Goal: Transaction & Acquisition: Purchase product/service

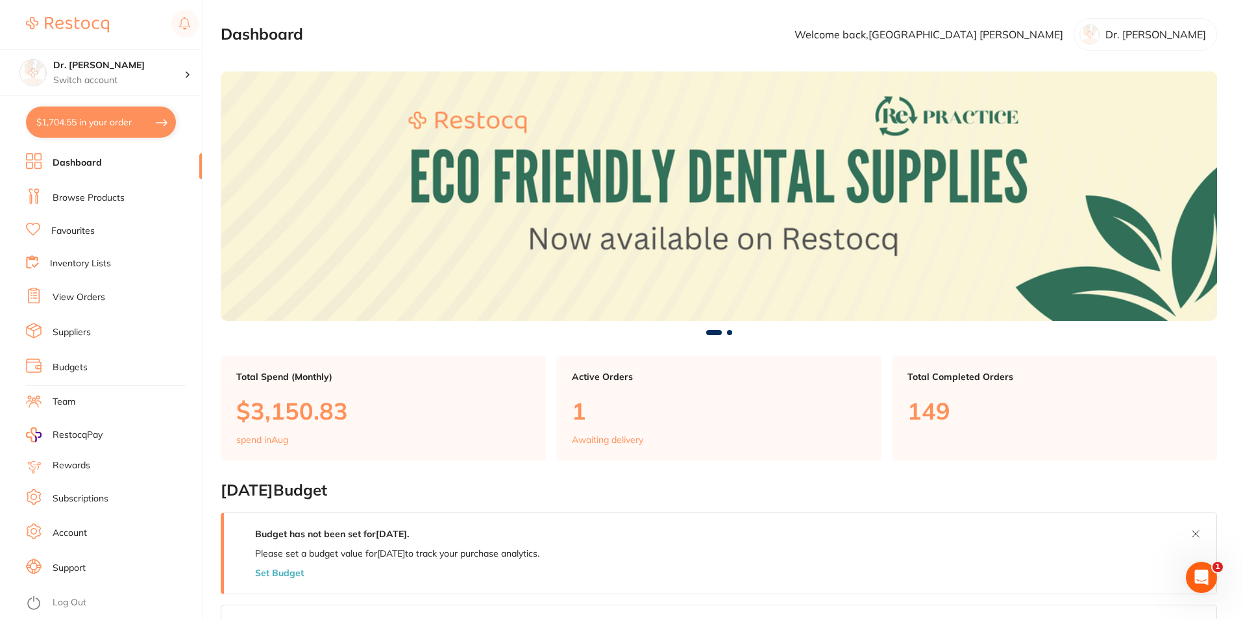
click at [88, 164] on link "Dashboard" at bounding box center [77, 162] width 49 height 13
click at [95, 126] on button "$1,704.55 in your order" at bounding box center [101, 121] width 150 height 31
checkbox input "true"
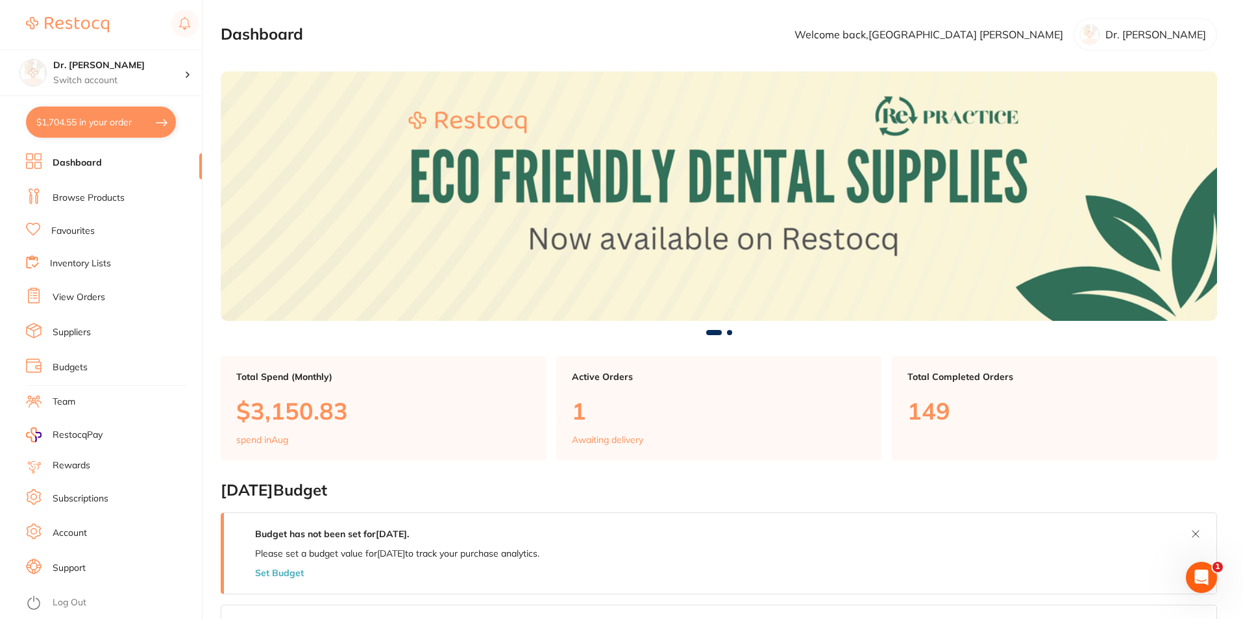
checkbox input "true"
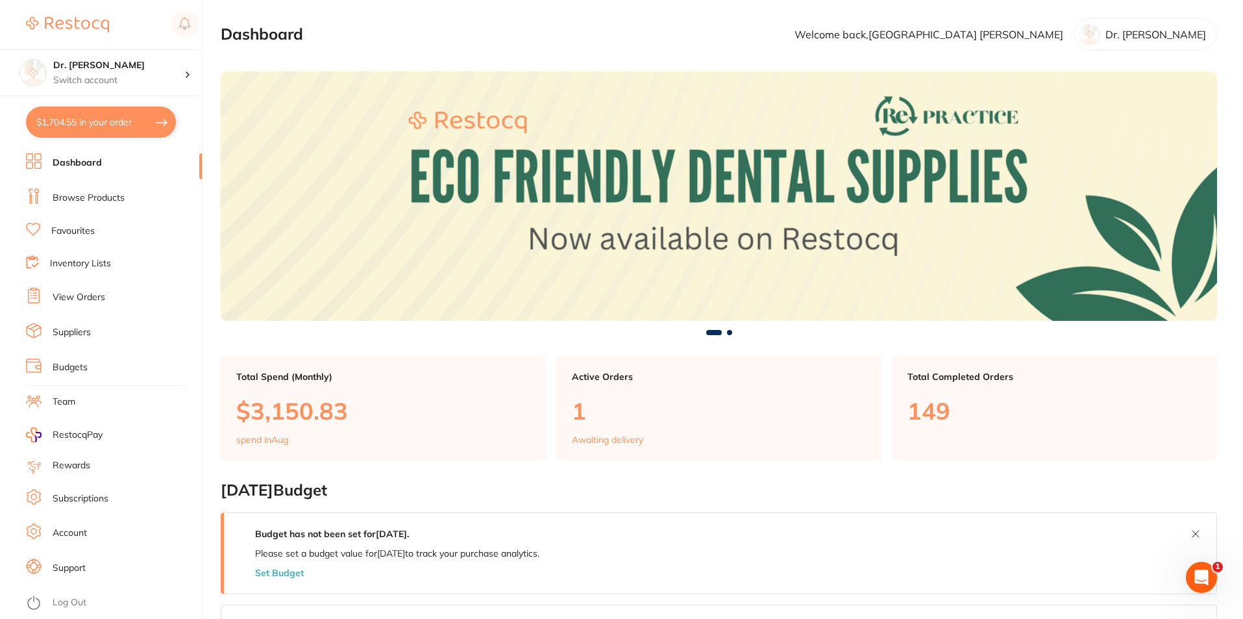
checkbox input "true"
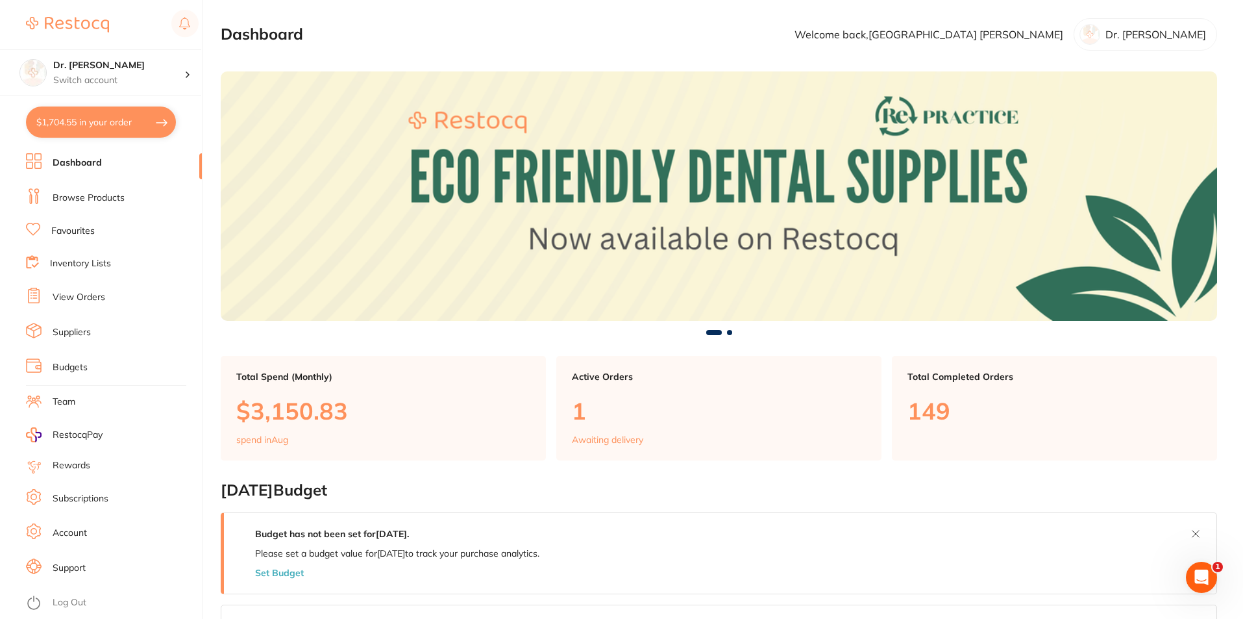
checkbox input "true"
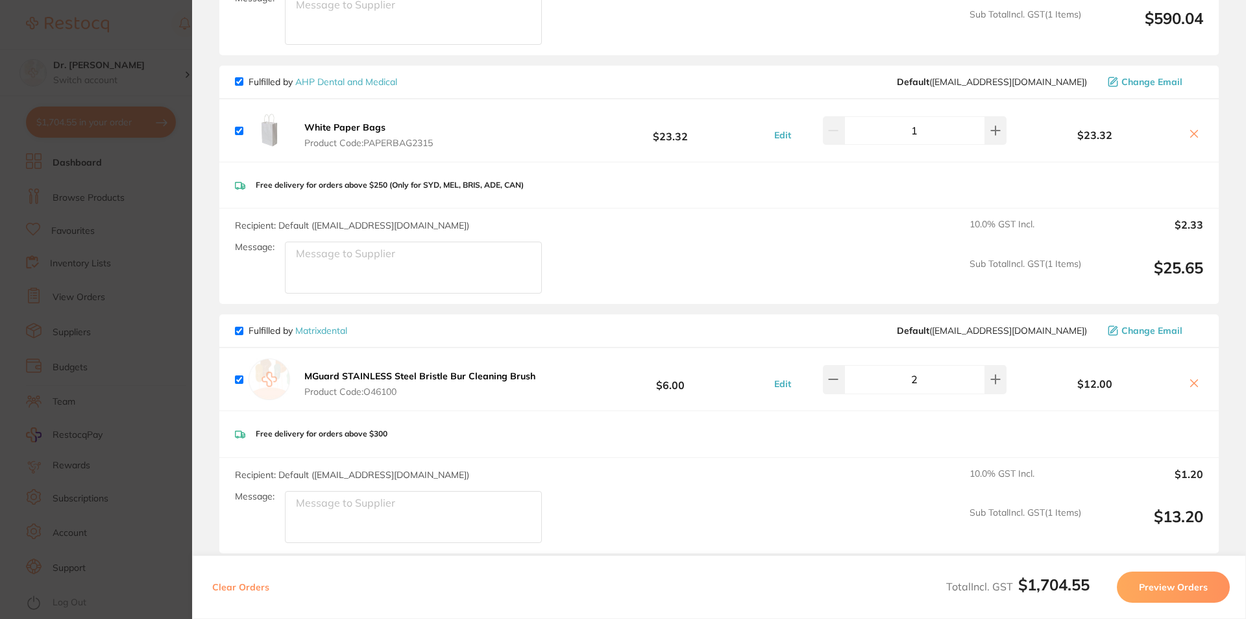
scroll to position [974, 0]
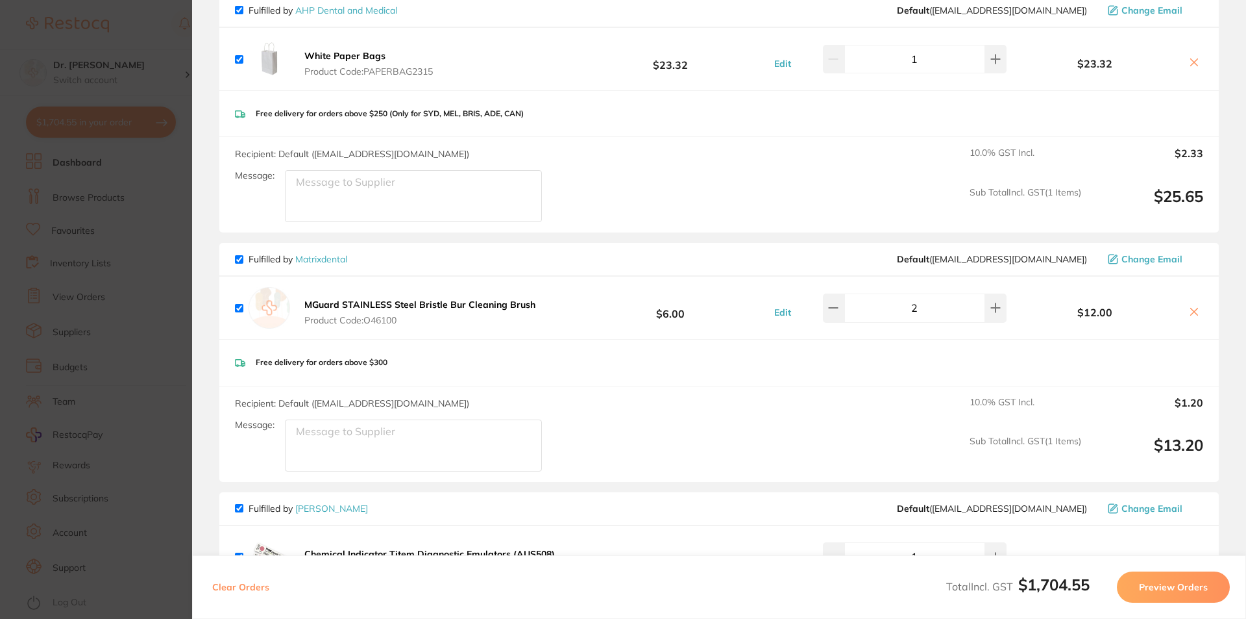
click at [138, 182] on section "Update RRP Set your pre negotiated price for this item. Item Agreed RRP (excl. …" at bounding box center [623, 309] width 1246 height 619
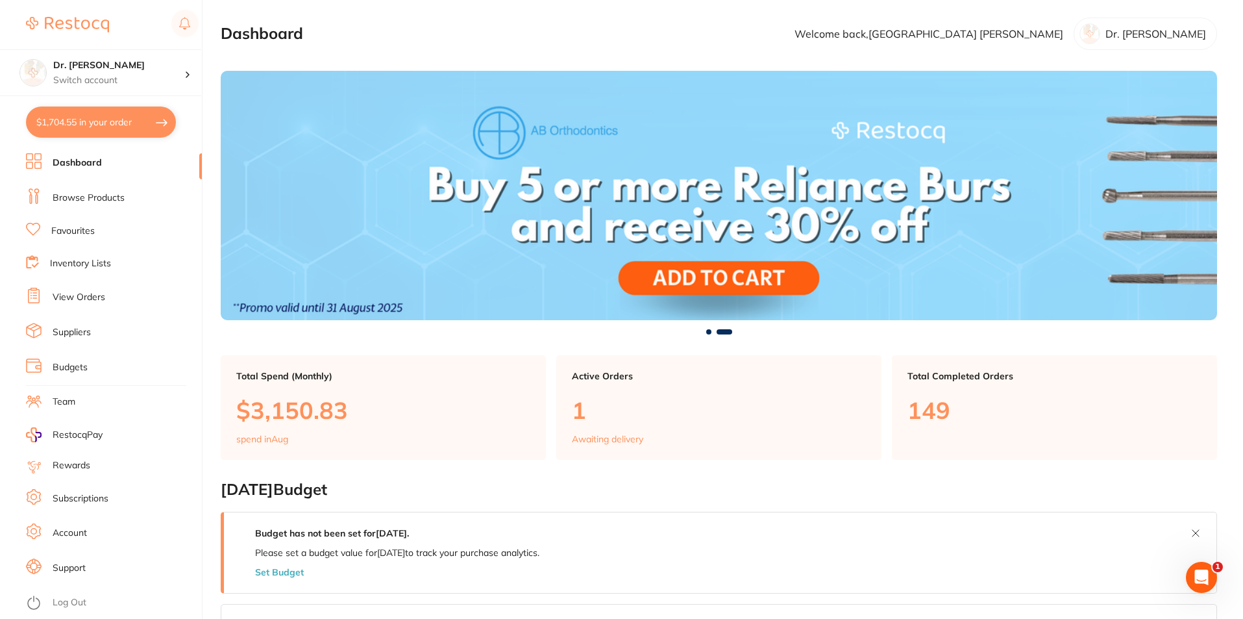
click at [102, 199] on link "Browse Products" at bounding box center [89, 197] width 72 height 13
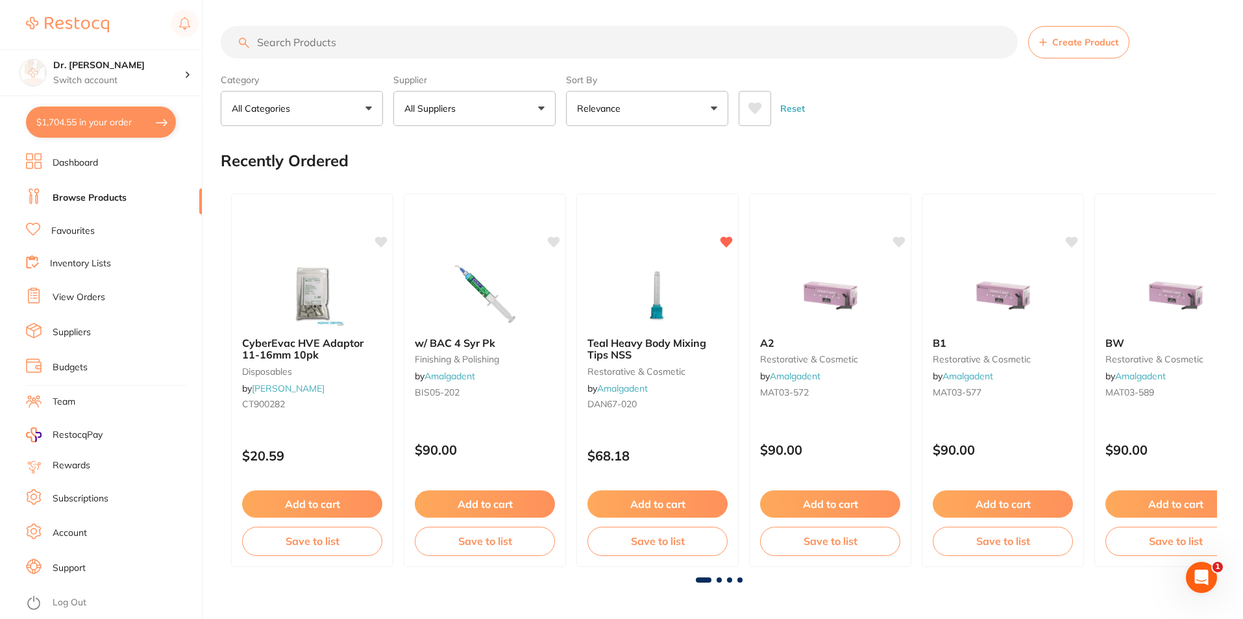
click at [421, 100] on button "All Suppliers" at bounding box center [474, 108] width 162 height 35
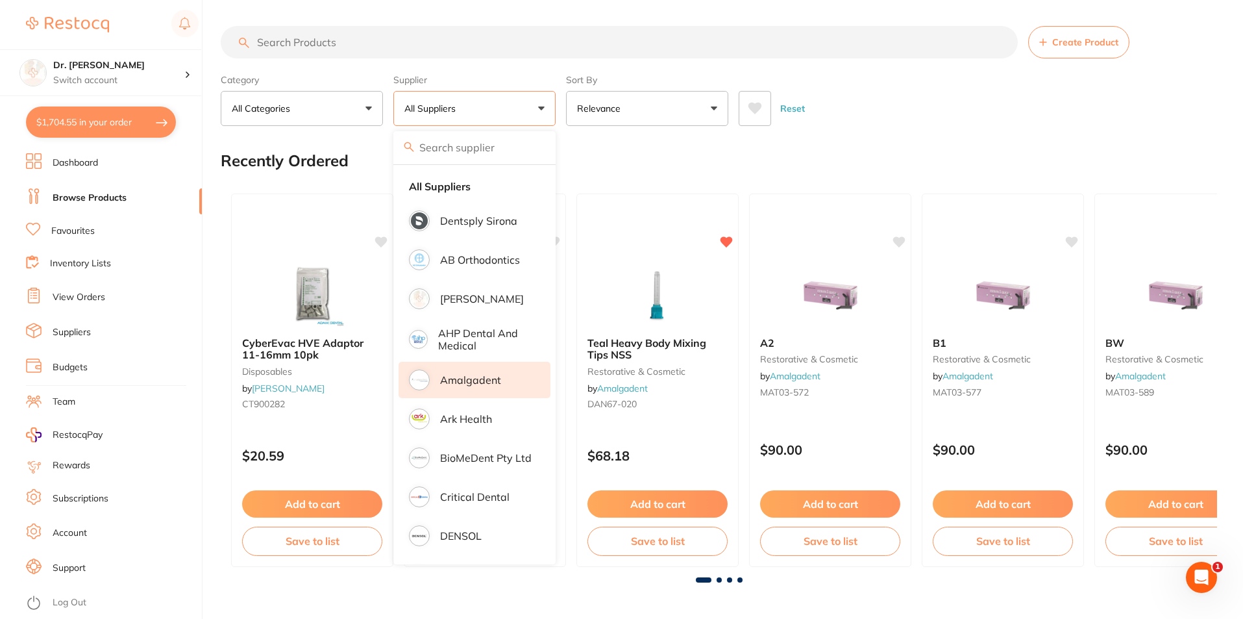
click at [470, 386] on li "Amalgadent" at bounding box center [475, 380] width 152 height 36
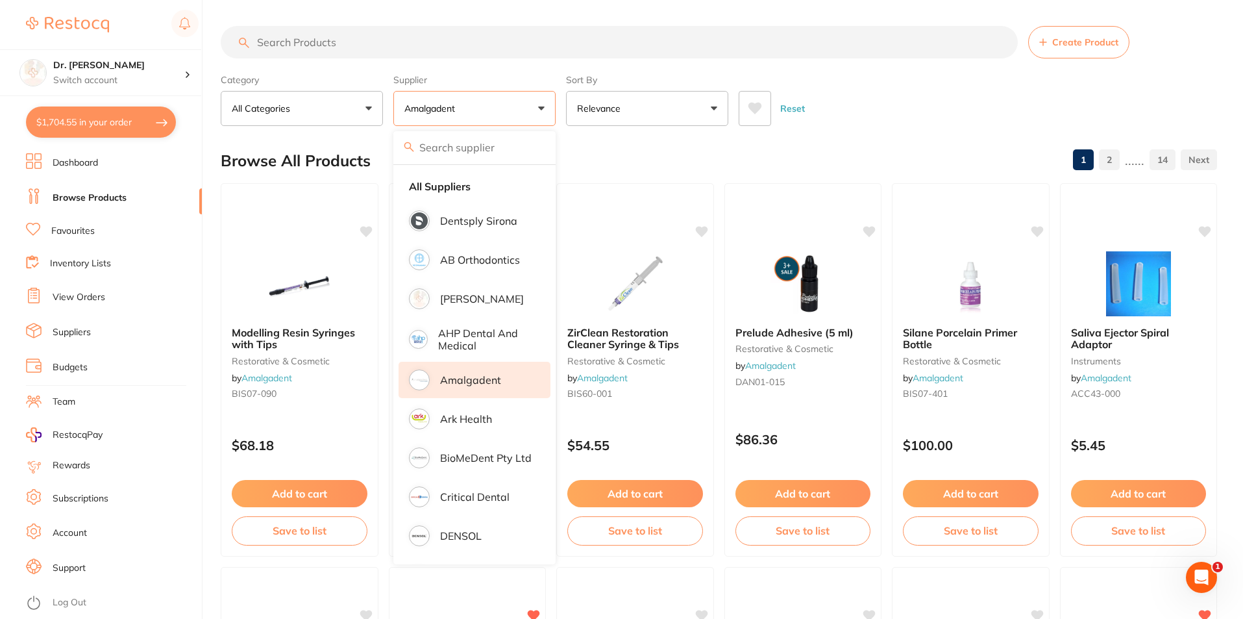
click at [276, 42] on input "search" at bounding box center [619, 42] width 797 height 32
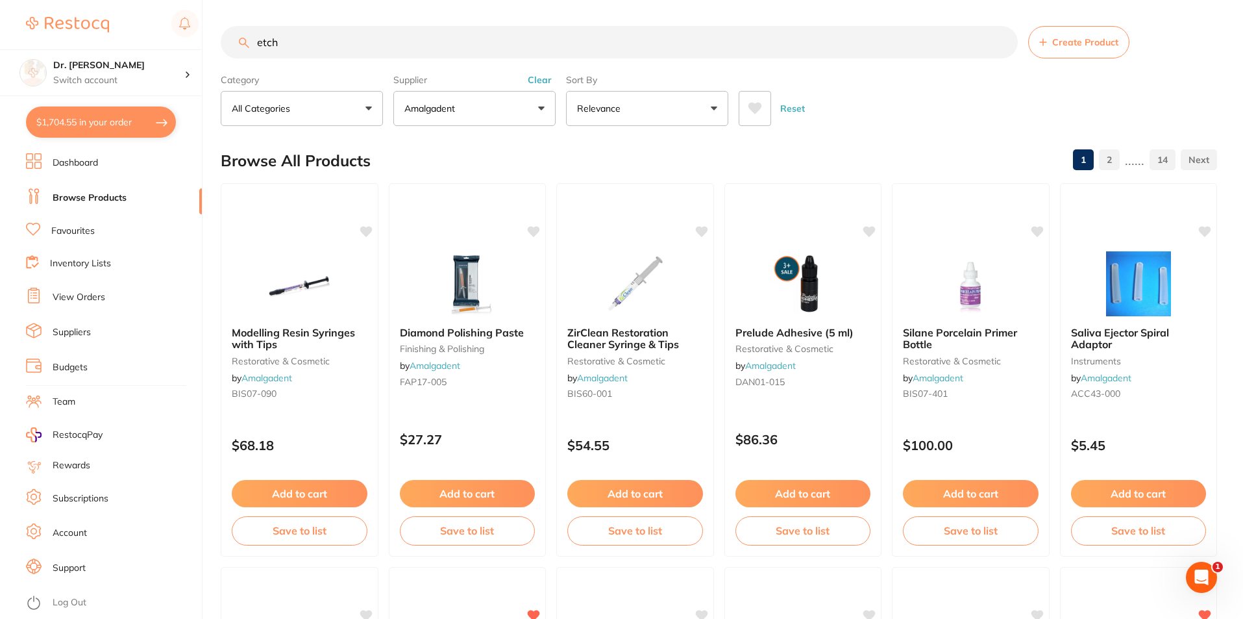
type input "etch"
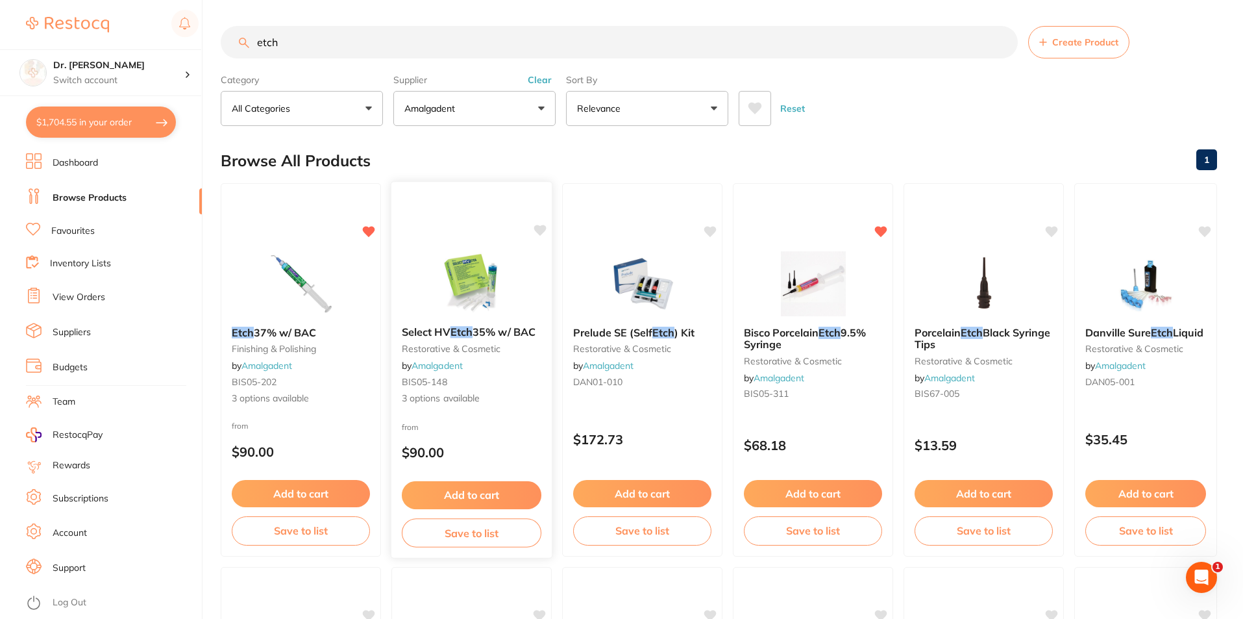
click at [515, 344] on small "restorative & cosmetic" at bounding box center [472, 348] width 140 height 10
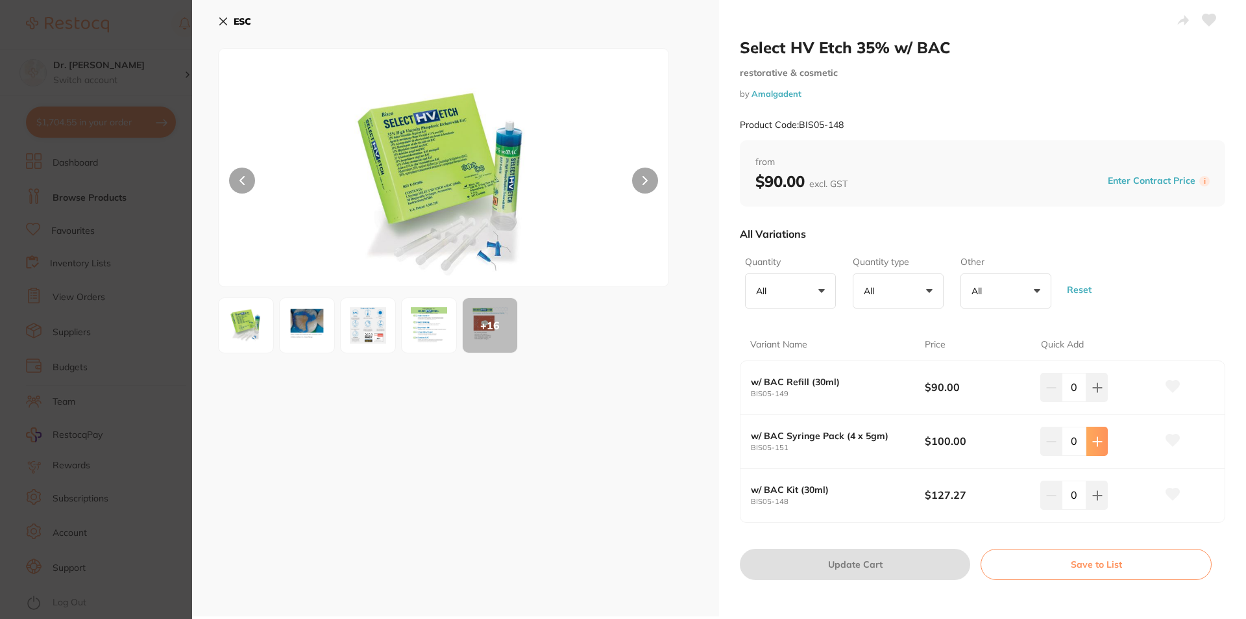
click at [1092, 401] on button at bounding box center [1097, 387] width 21 height 29
type input "1"
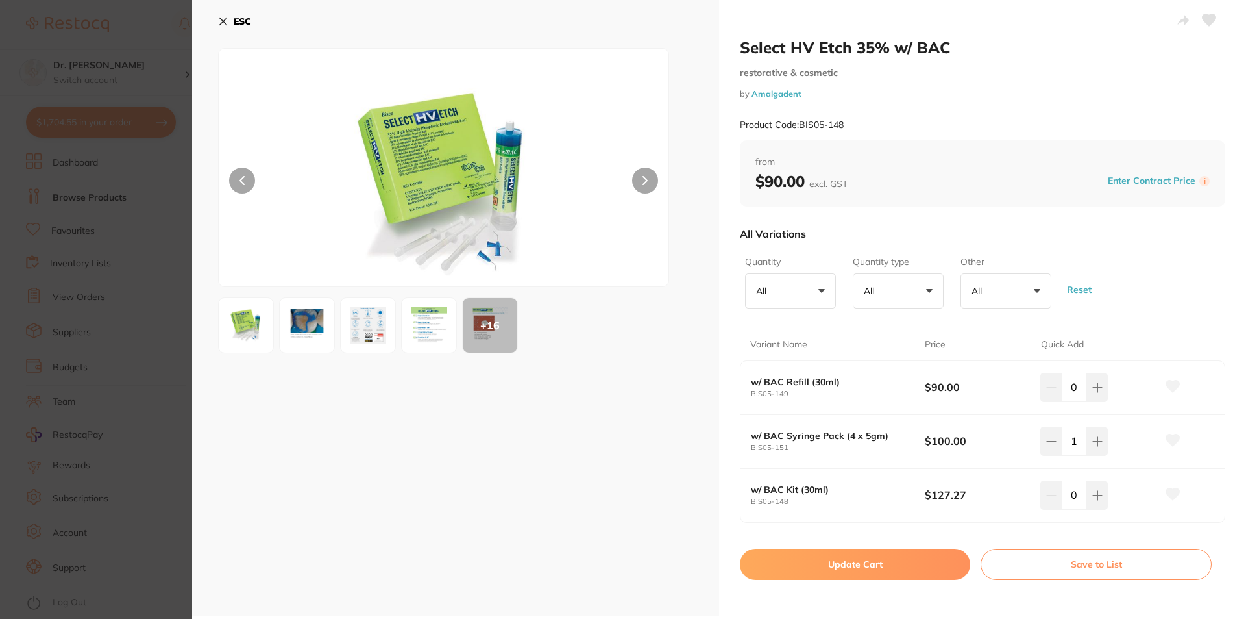
click at [857, 568] on button "Update Cart" at bounding box center [855, 563] width 230 height 31
checkbox input "false"
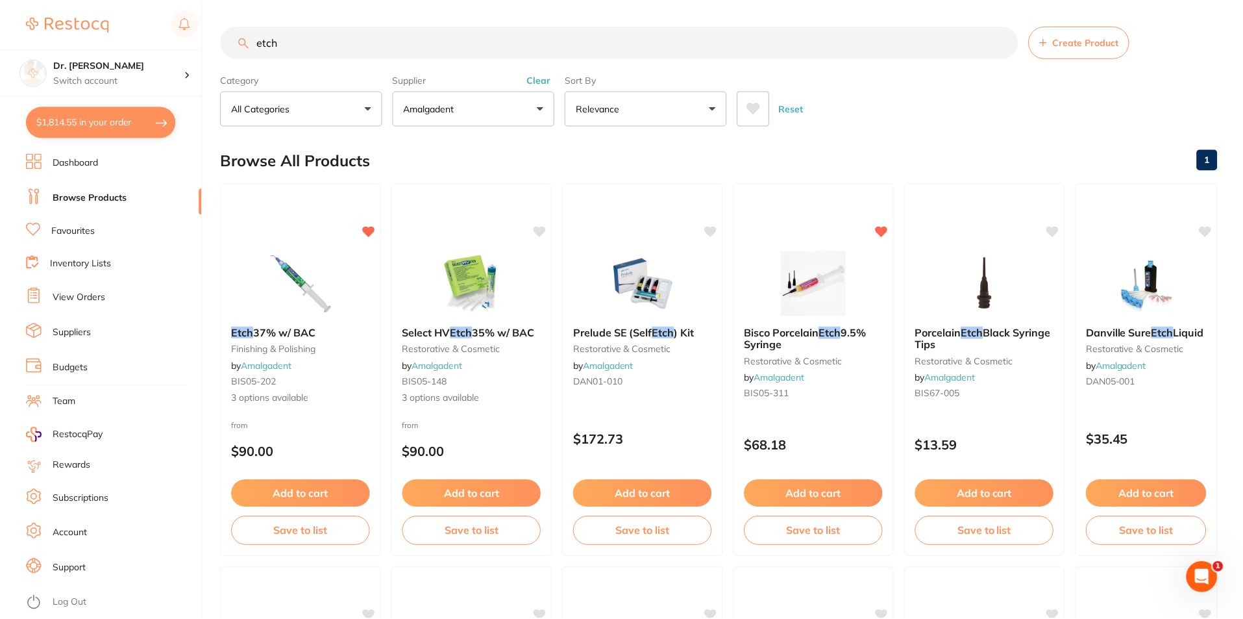
scroll to position [1, 0]
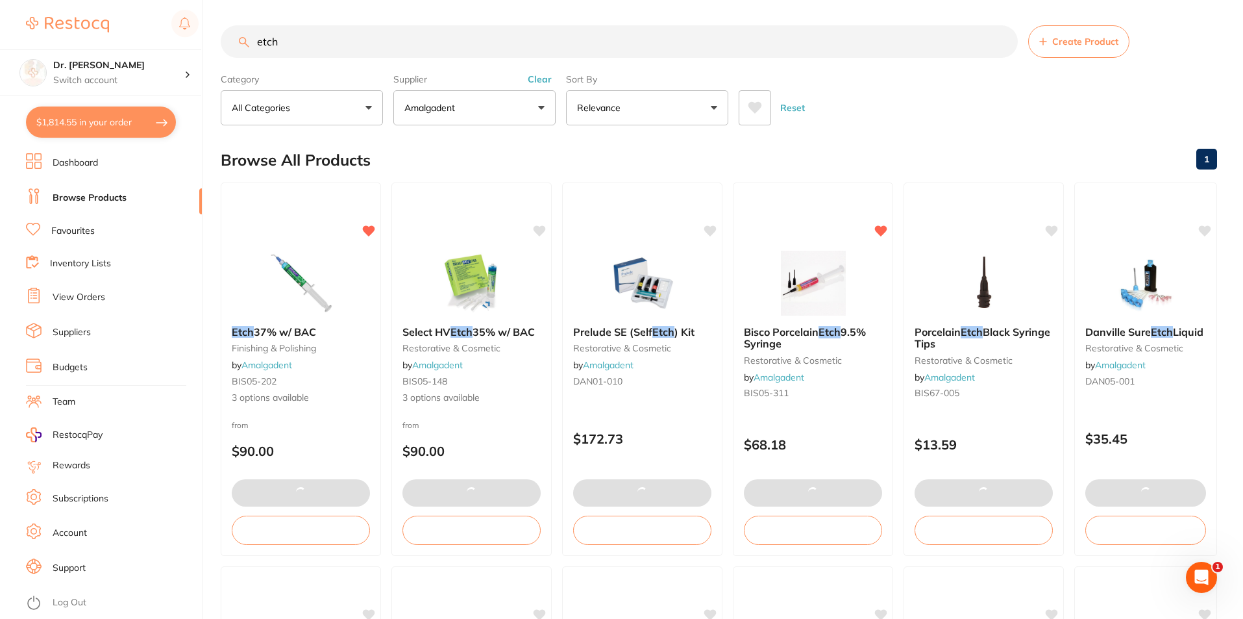
click at [299, 42] on input "etch" at bounding box center [619, 41] width 797 height 32
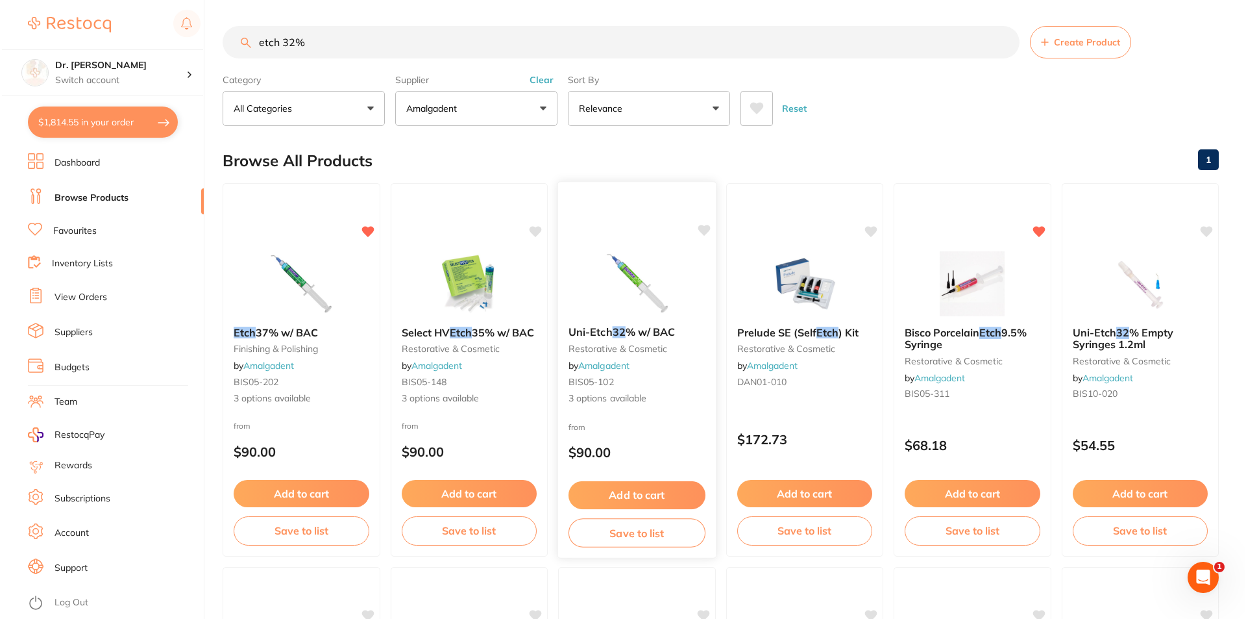
scroll to position [0, 0]
type input "etch 32%"
click at [633, 277] on img at bounding box center [635, 283] width 85 height 66
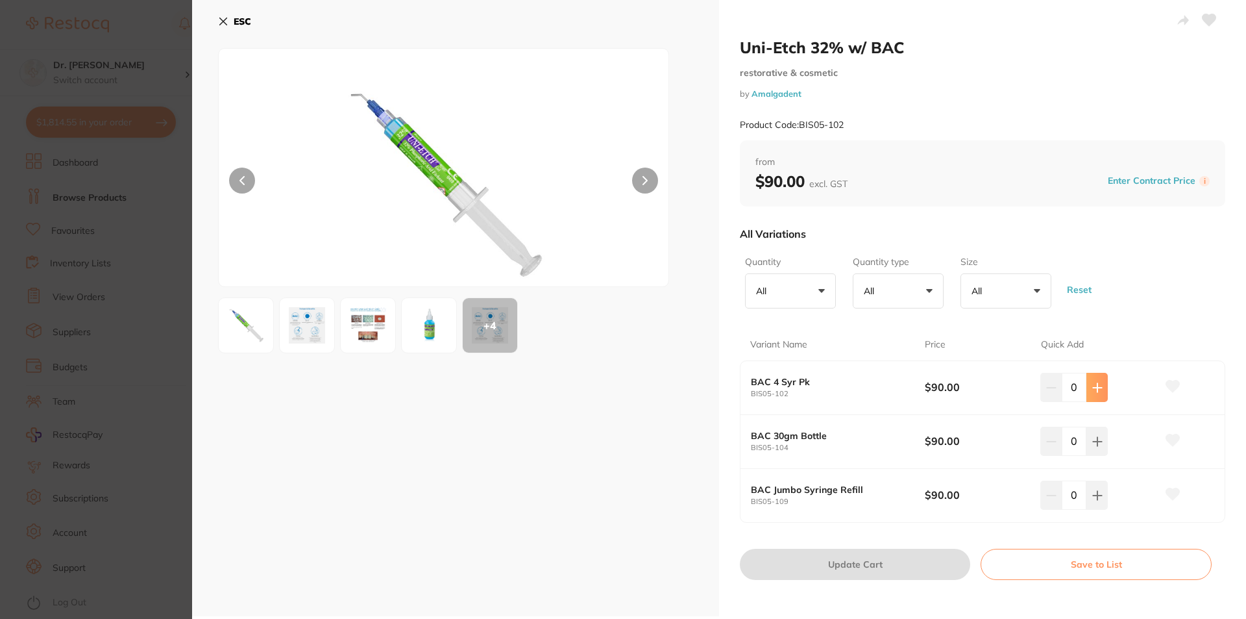
click at [1096, 382] on icon at bounding box center [1097, 387] width 10 height 10
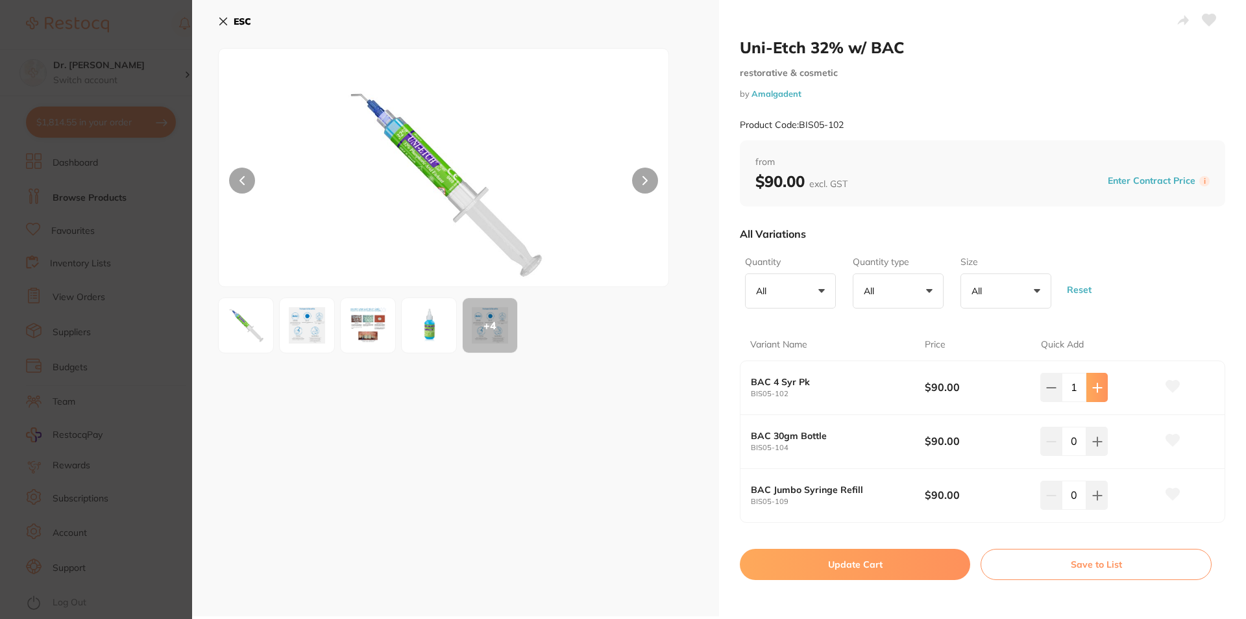
type input "1"
click at [871, 569] on button "Update Cart" at bounding box center [855, 563] width 230 height 31
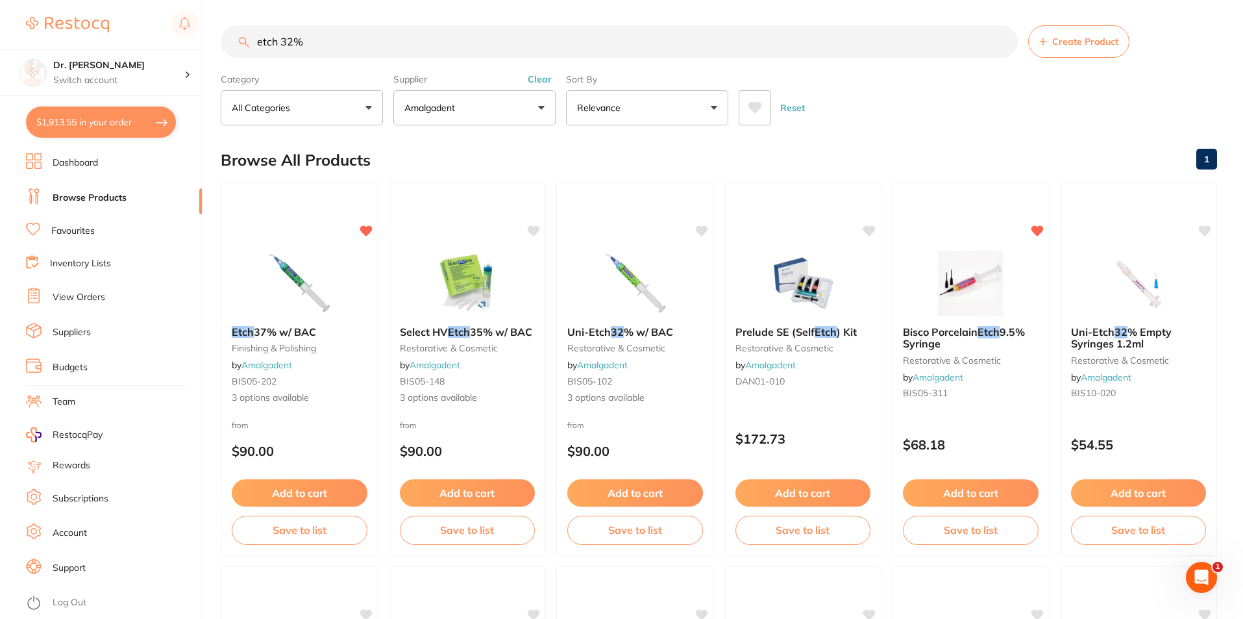
scroll to position [1, 0]
drag, startPoint x: 319, startPoint y: 40, endPoint x: 208, endPoint y: 59, distance: 112.7
click at [208, 59] on div "$1,913.55 Dr. [PERSON_NAME] Switch account Dr. [PERSON_NAME] $1,913.55 in your …" at bounding box center [621, 308] width 1243 height 619
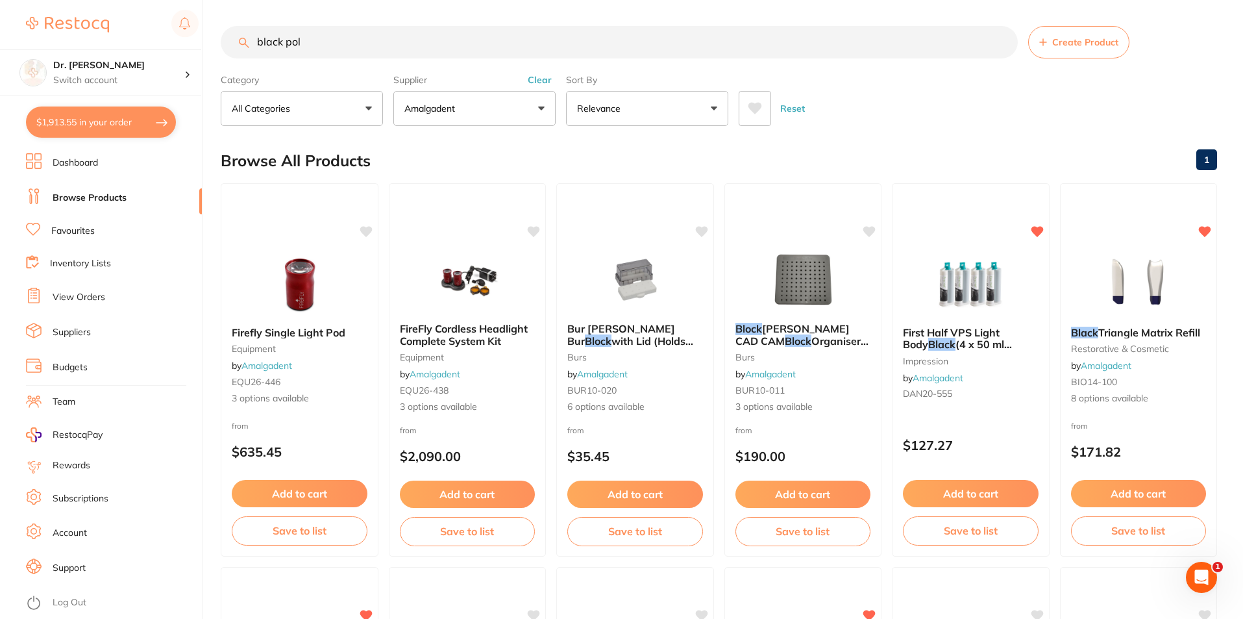
scroll to position [0, 0]
click at [539, 105] on button "Amalgadent" at bounding box center [474, 108] width 162 height 35
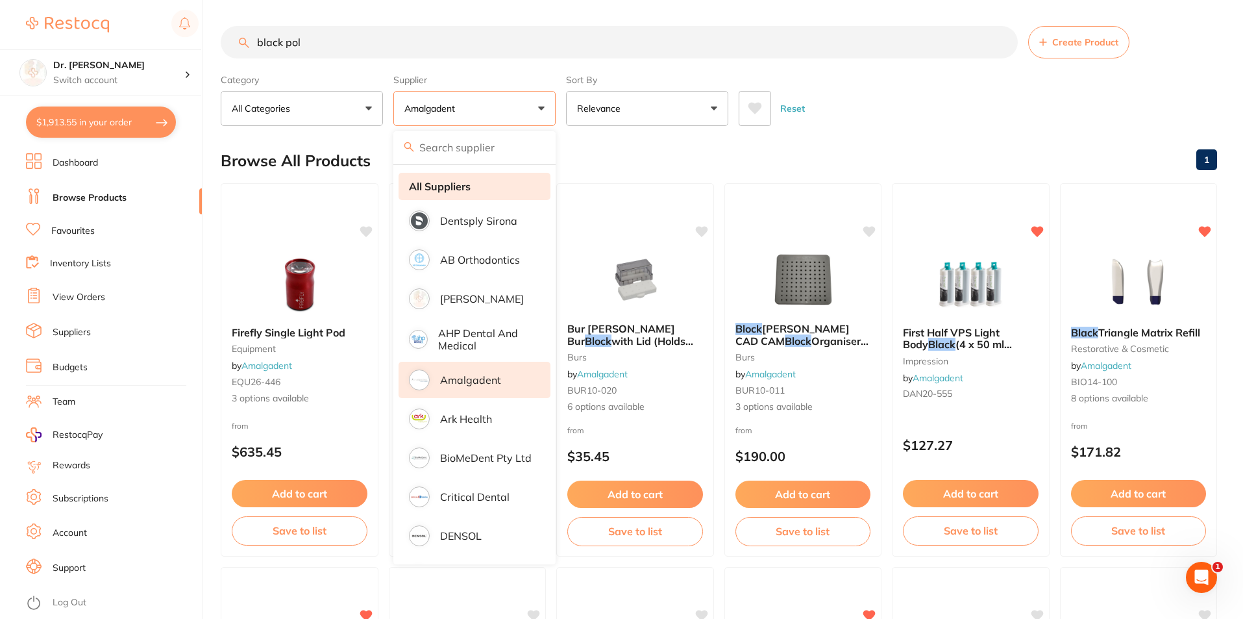
click at [448, 188] on strong "All Suppliers" at bounding box center [440, 186] width 62 height 12
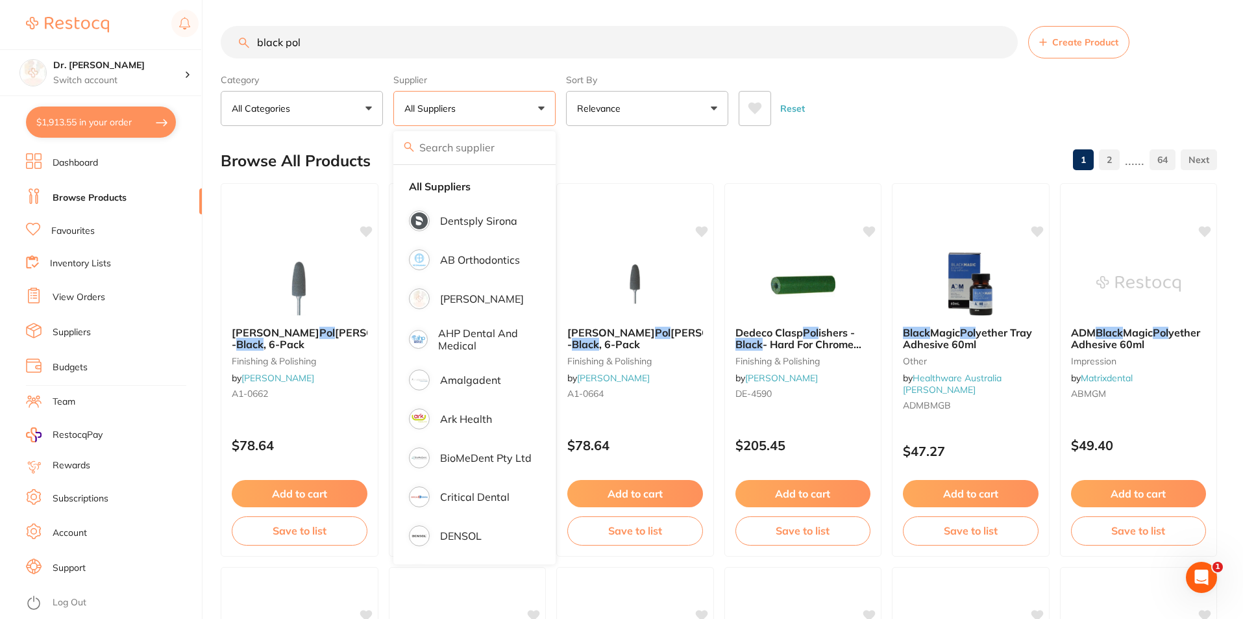
click at [376, 42] on input "black pol" at bounding box center [619, 42] width 797 height 32
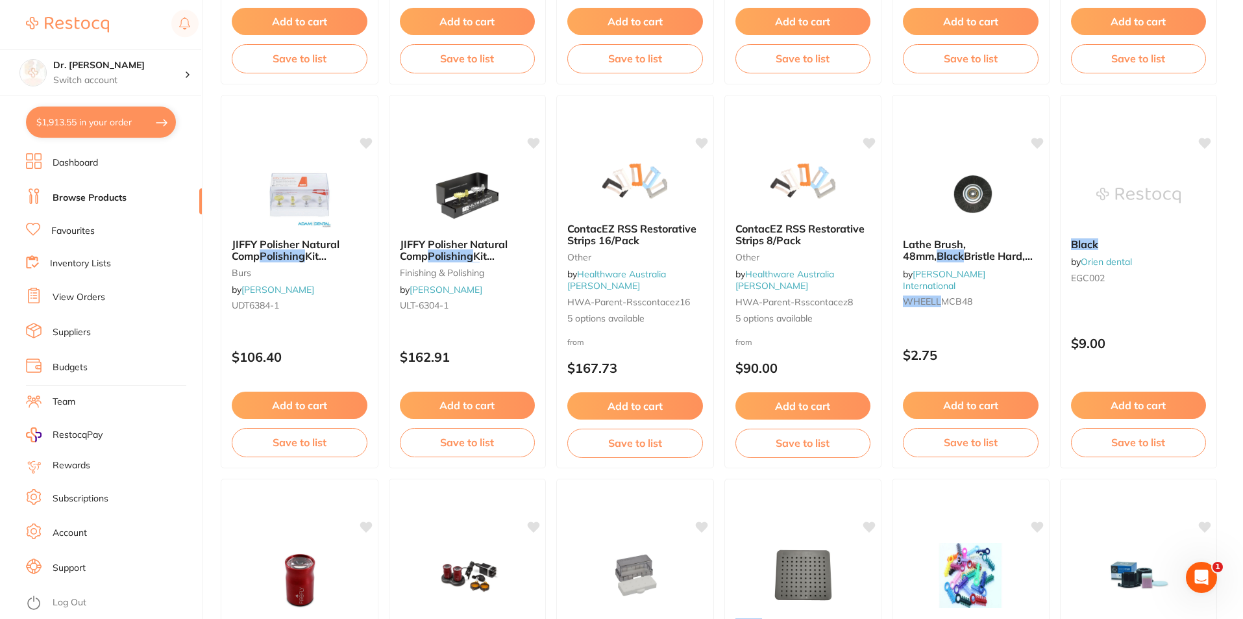
scroll to position [1817, 0]
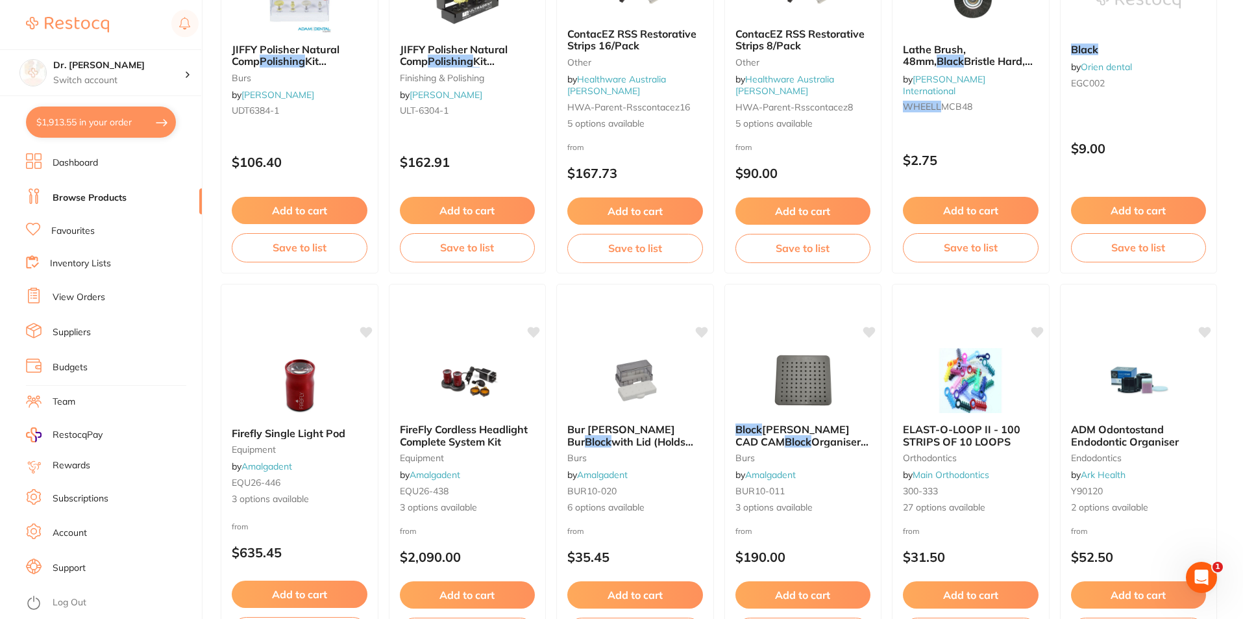
type input "black polishing wheels"
click at [84, 231] on link "Favourites" at bounding box center [72, 231] width 43 height 13
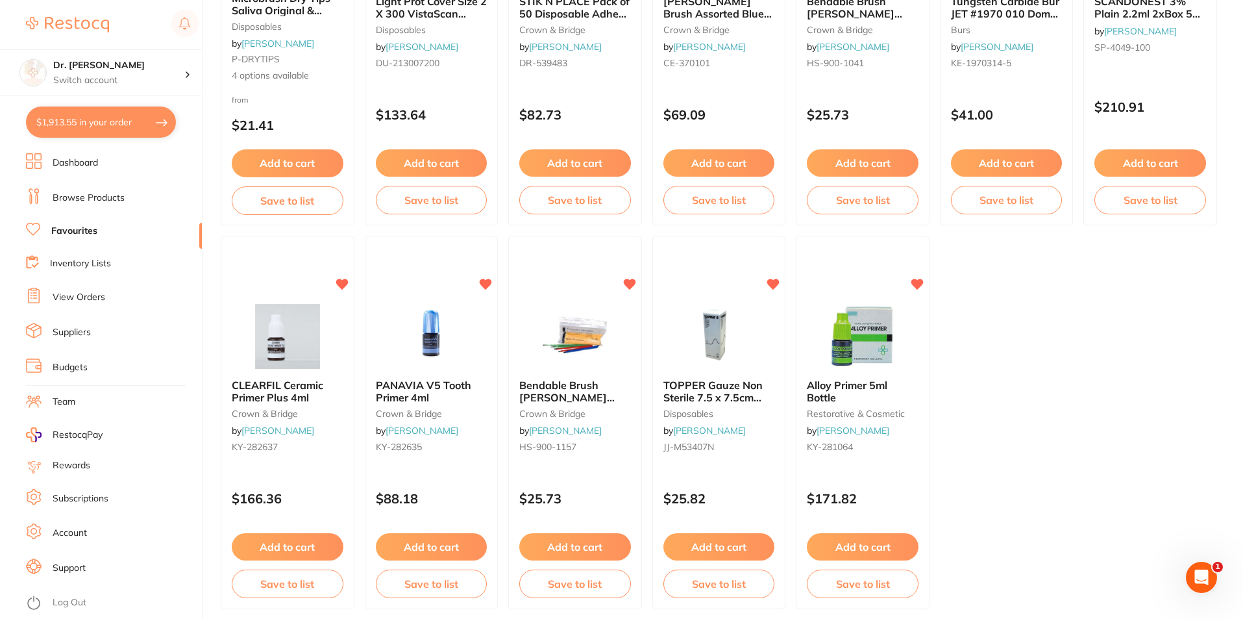
scroll to position [2659, 0]
